Goal: Learn about a topic

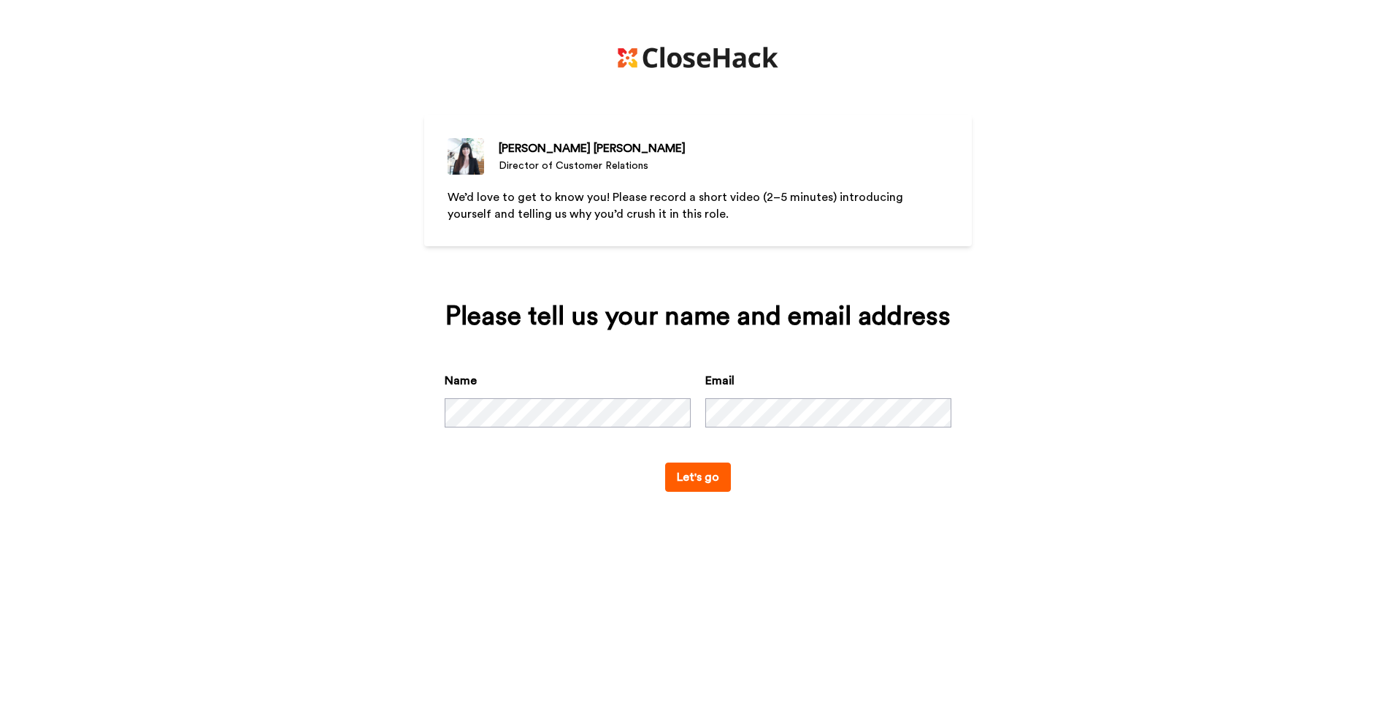
click at [713, 483] on button "Let's go" at bounding box center [698, 476] width 66 height 29
click at [686, 488] on button "Let's go" at bounding box center [698, 476] width 66 height 29
